Goal: Task Accomplishment & Management: Complete application form

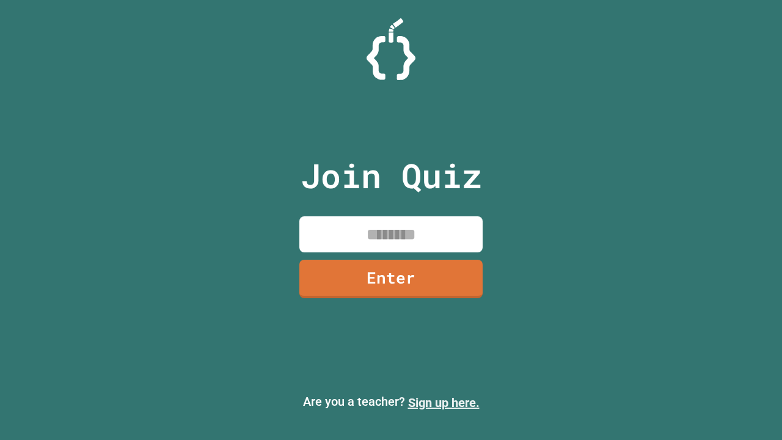
click at [443, 402] on link "Sign up here." at bounding box center [443, 402] width 71 height 15
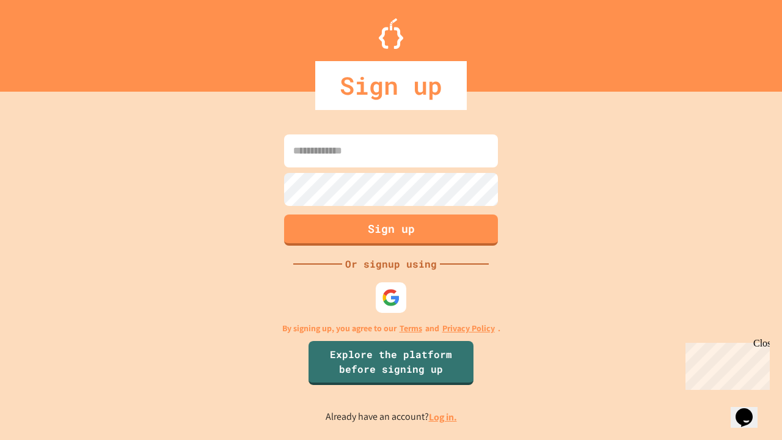
click at [443, 416] on link "Log in." at bounding box center [443, 416] width 28 height 13
